Goal: Information Seeking & Learning: Learn about a topic

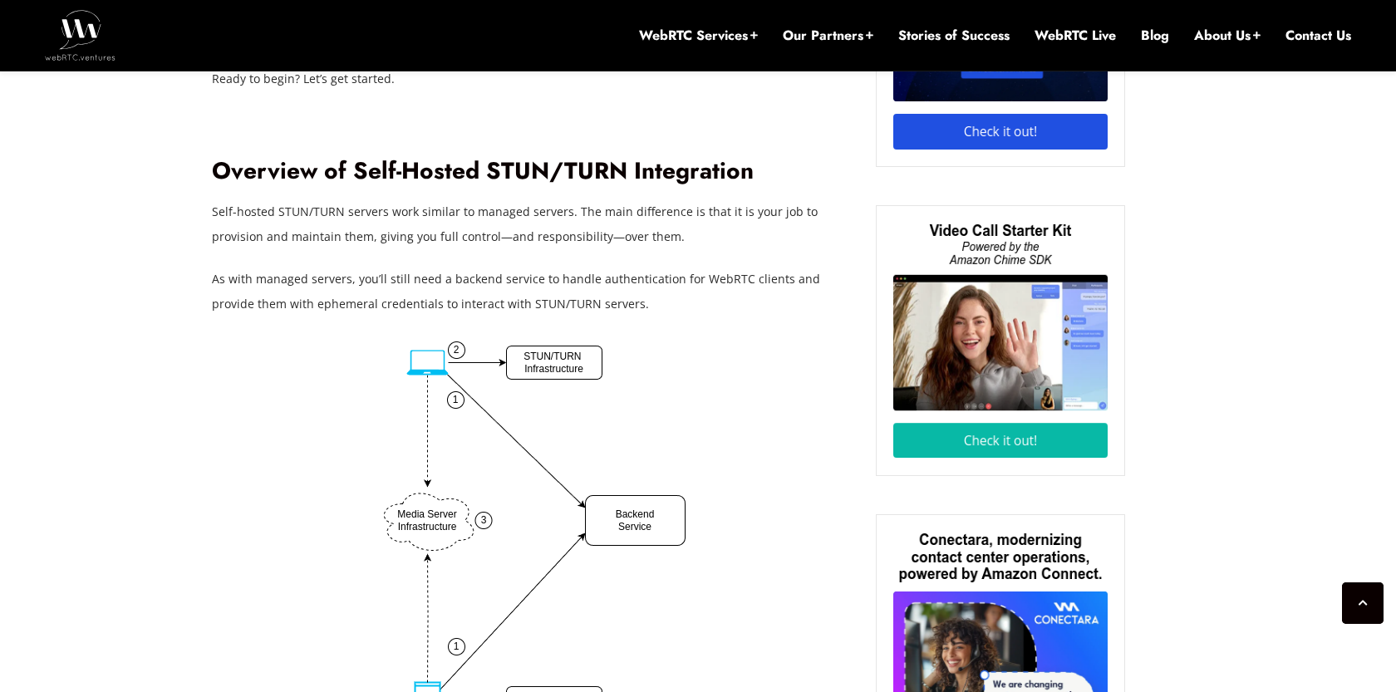
scroll to position [1522, 0]
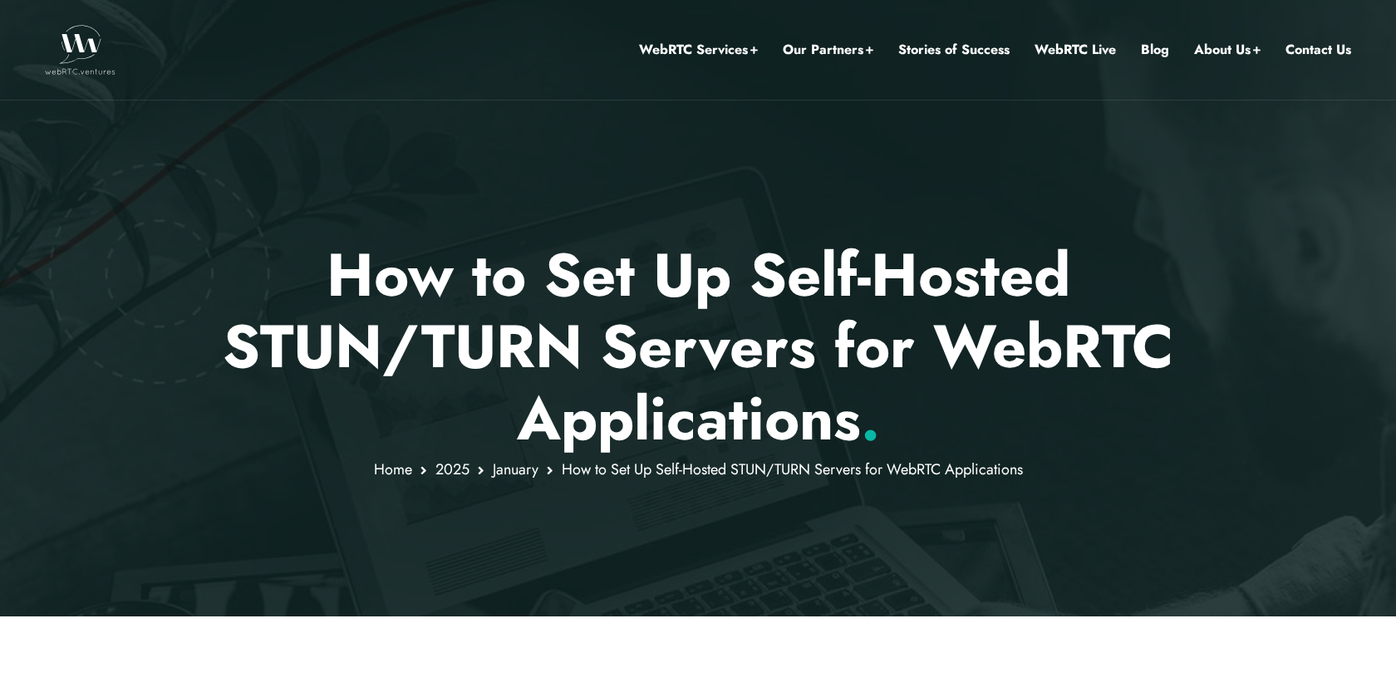
click at [66, 60] on img at bounding box center [80, 50] width 71 height 50
